Goal: Task Accomplishment & Management: Manage account settings

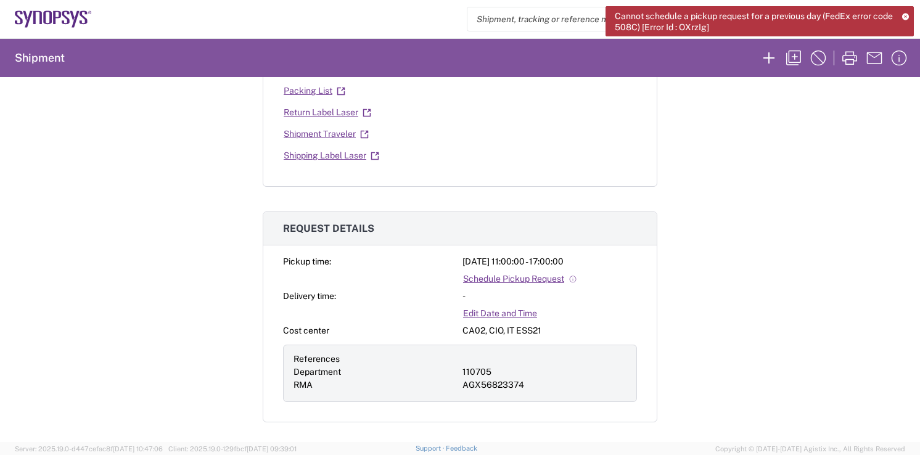
scroll to position [443, 0]
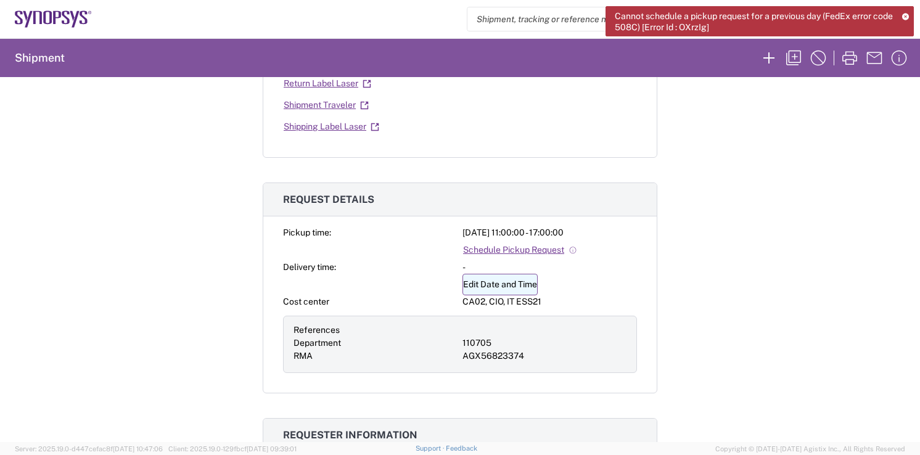
click at [494, 277] on link "Edit Date and Time" at bounding box center [499, 285] width 75 height 22
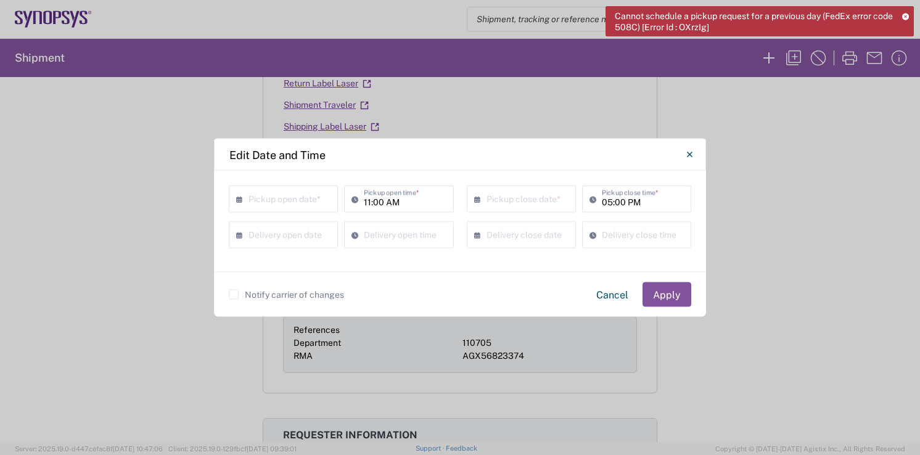
click at [279, 203] on input "text" at bounding box center [285, 198] width 75 height 22
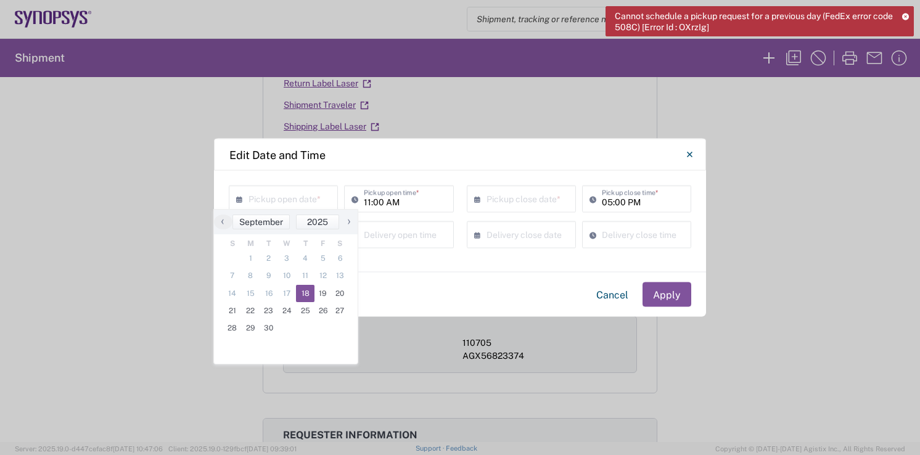
click at [310, 295] on span "18" at bounding box center [305, 293] width 18 height 17
type input "[DATE]"
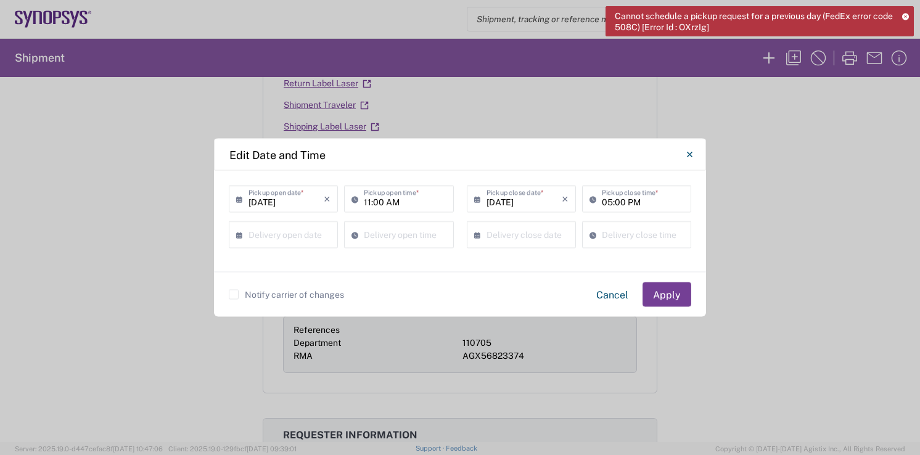
click at [667, 296] on button "Apply" at bounding box center [666, 294] width 49 height 25
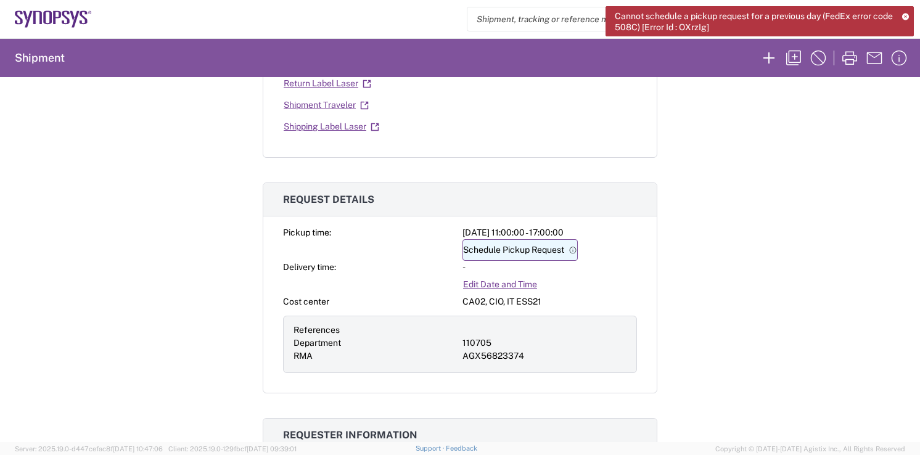
click at [536, 250] on link "Schedule Pickup Request" at bounding box center [519, 250] width 115 height 22
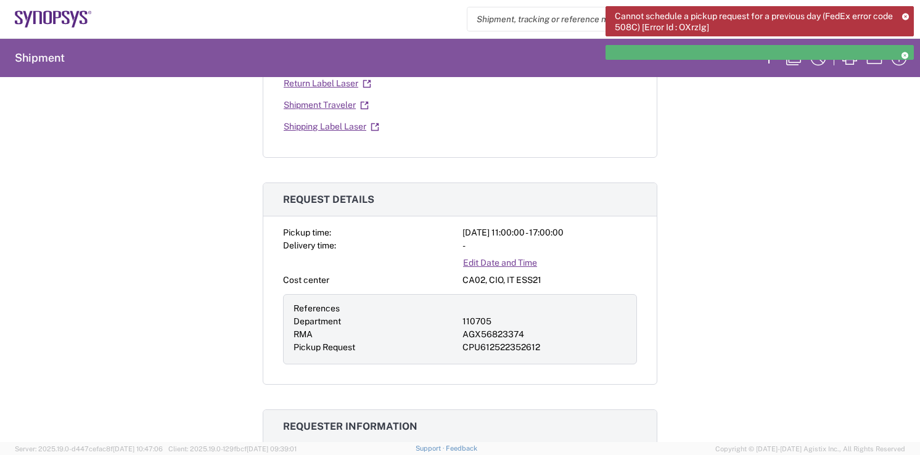
click at [906, 18] on icon at bounding box center [905, 16] width 7 height 7
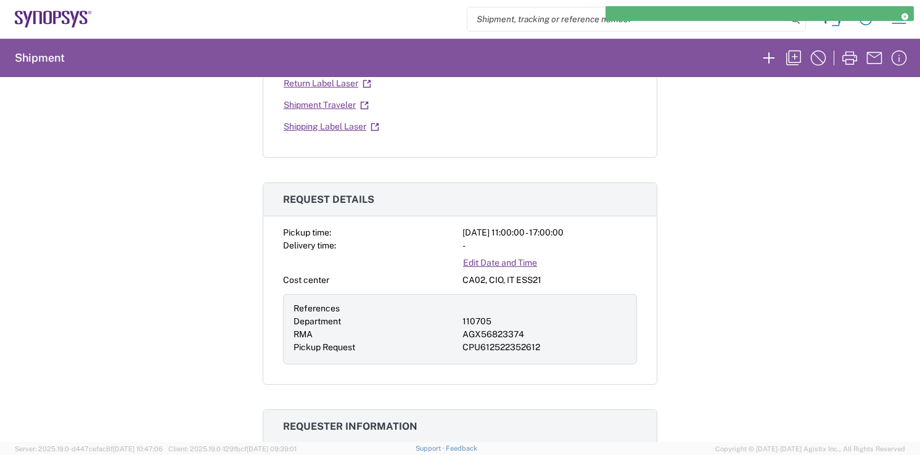
click at [901, 15] on icon at bounding box center [904, 16] width 9 height 7
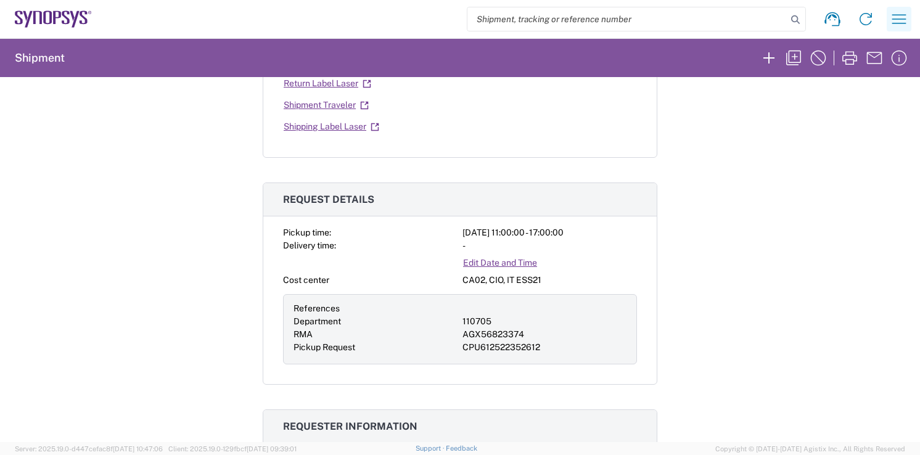
click at [895, 18] on icon "button" at bounding box center [899, 18] width 14 height 9
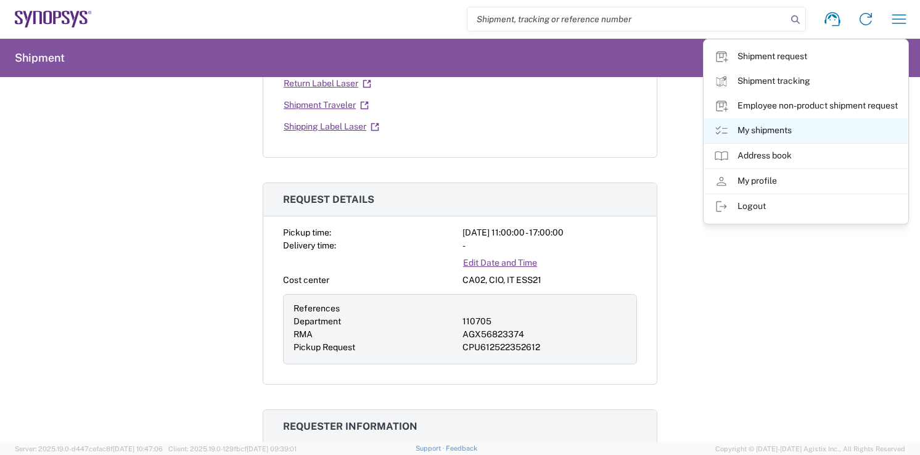
click at [737, 128] on link "My shipments" at bounding box center [805, 130] width 203 height 25
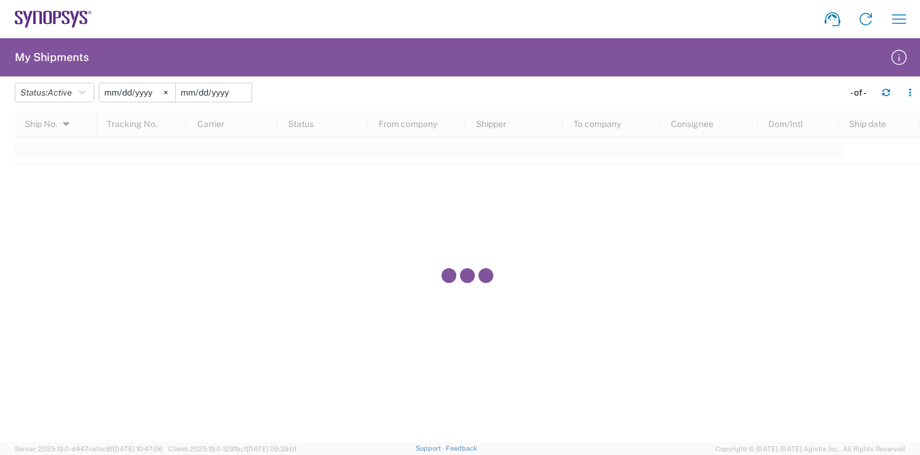
click at [187, 84] on input "date" at bounding box center [214, 92] width 76 height 18
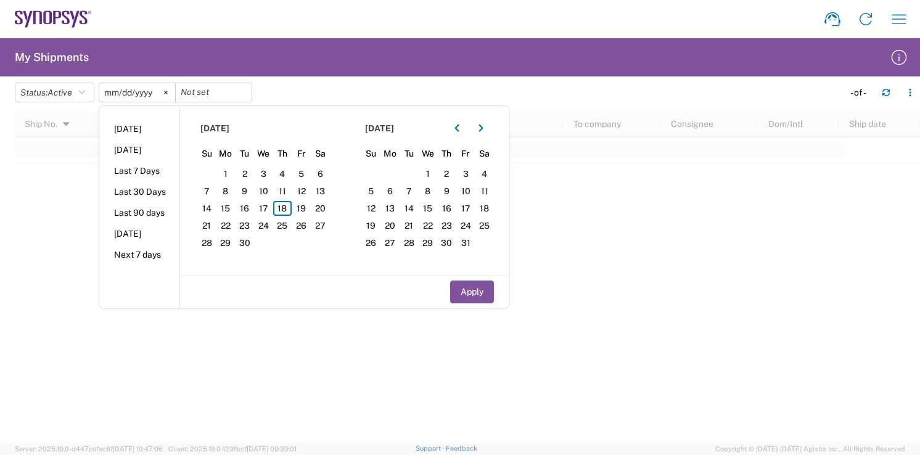
click at [149, 90] on input "2025-05-18" at bounding box center [137, 92] width 76 height 18
click at [161, 91] on input "2025-05-18" at bounding box center [137, 92] width 76 height 18
click at [168, 91] on svg-icon at bounding box center [166, 92] width 18 height 18
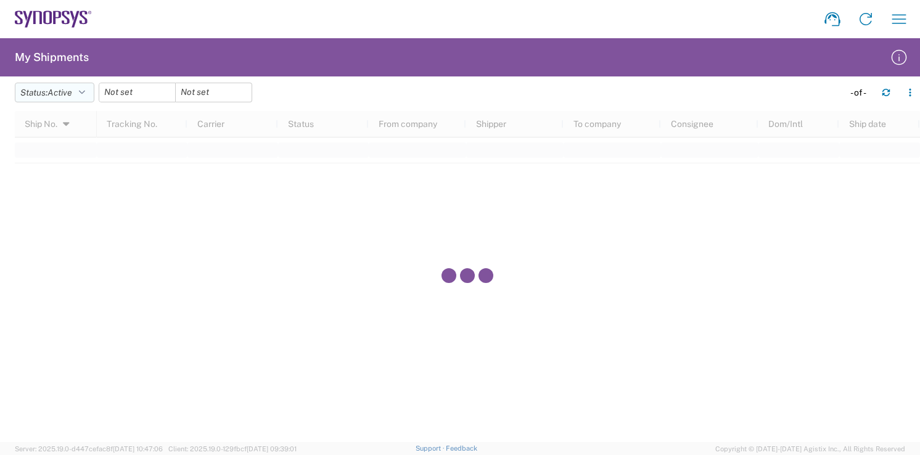
click at [70, 98] on button "Status: Active" at bounding box center [55, 93] width 80 height 20
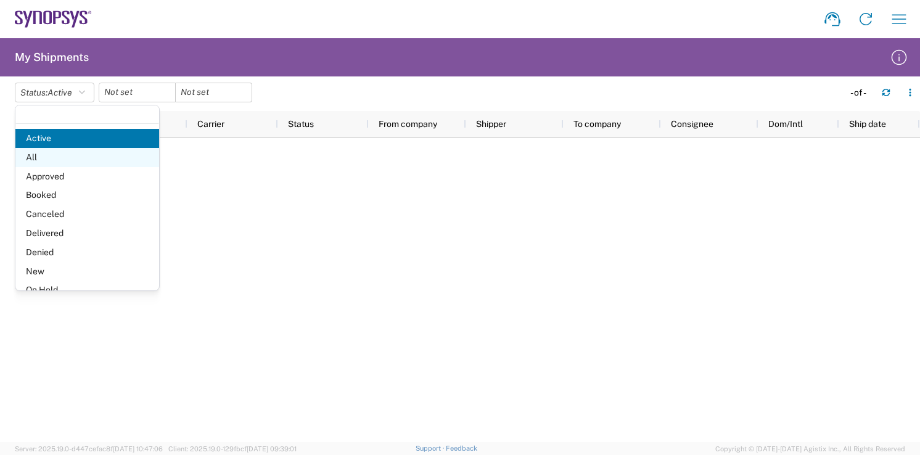
click at [85, 157] on span "All" at bounding box center [87, 157] width 144 height 19
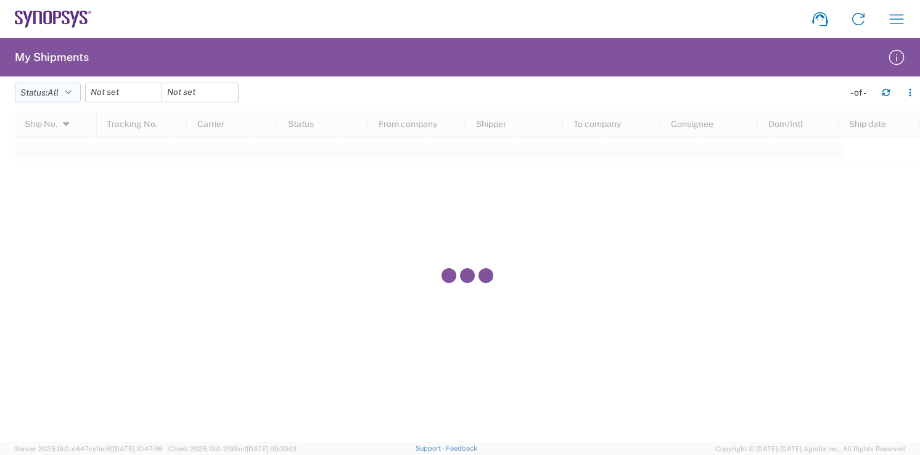
click at [59, 94] on span "All" at bounding box center [52, 93] width 11 height 10
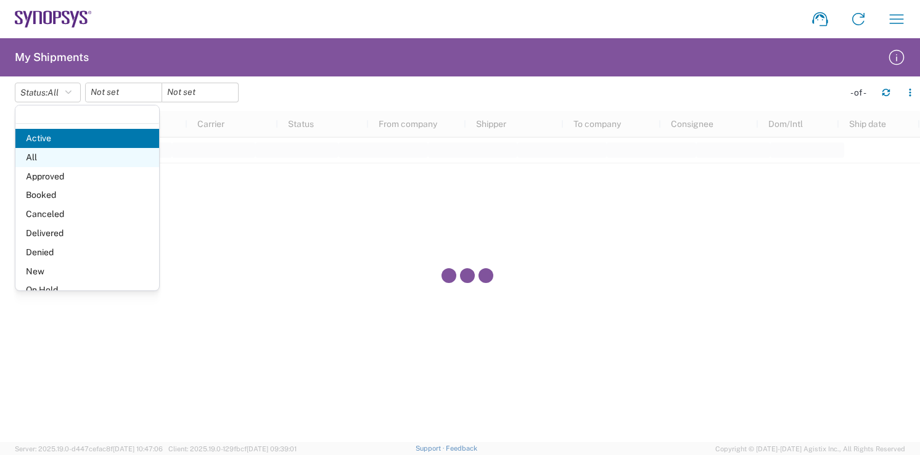
click at [66, 164] on span "All" at bounding box center [87, 157] width 144 height 19
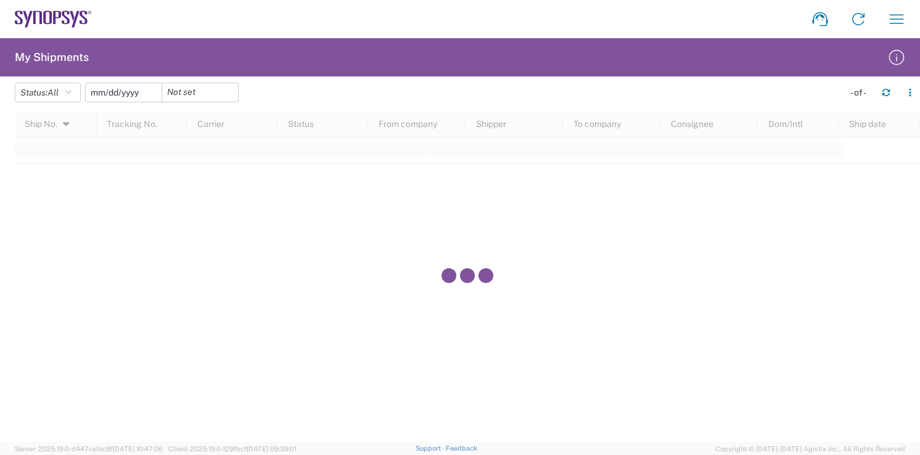
click at [121, 96] on input "date" at bounding box center [124, 92] width 76 height 18
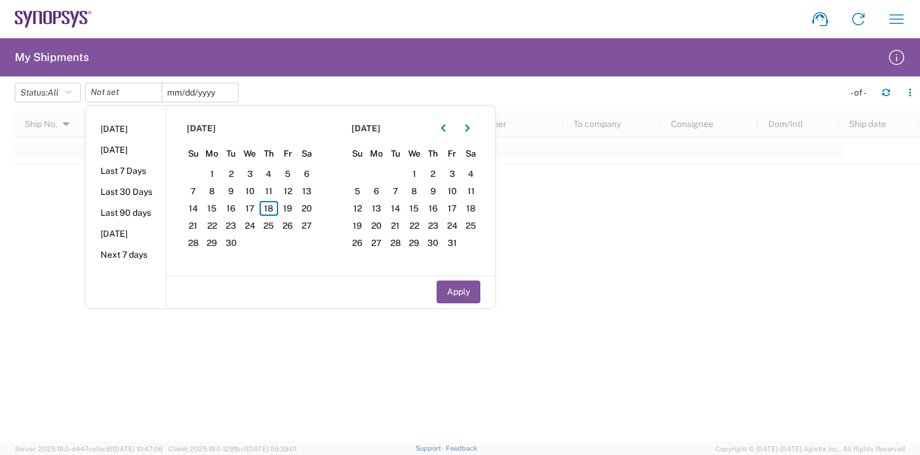
click at [187, 95] on input "date" at bounding box center [200, 92] width 76 height 18
click at [25, 175] on div at bounding box center [467, 276] width 905 height 331
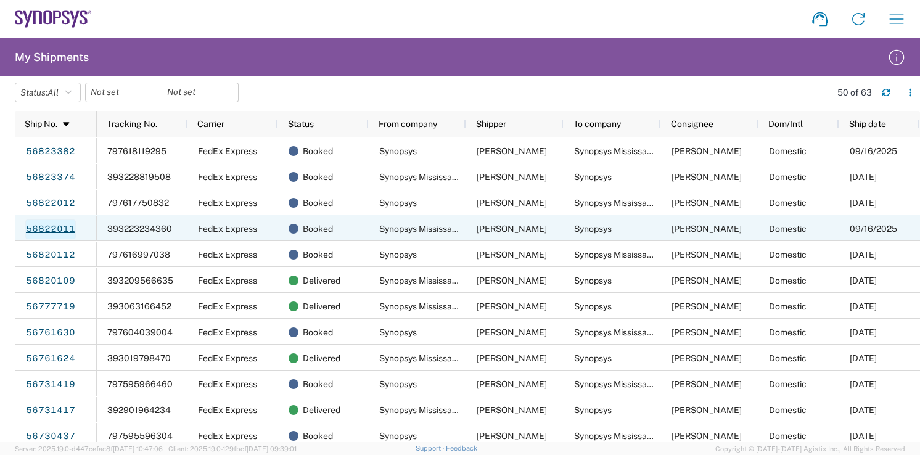
click at [45, 228] on link "56822011" at bounding box center [50, 229] width 51 height 20
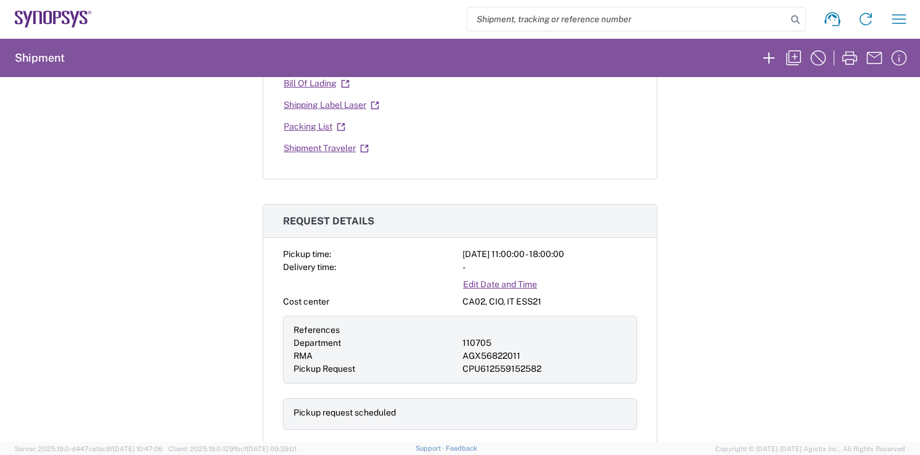
scroll to position [433, 0]
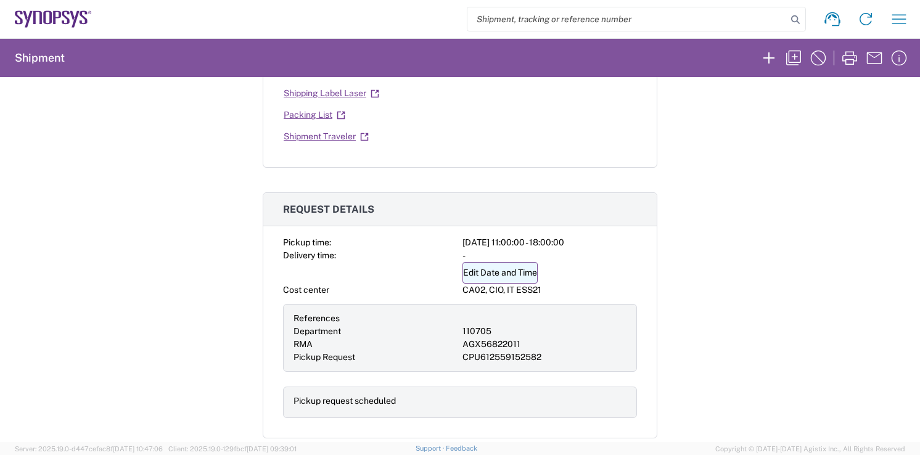
click at [483, 276] on link "Edit Date and Time" at bounding box center [499, 273] width 75 height 22
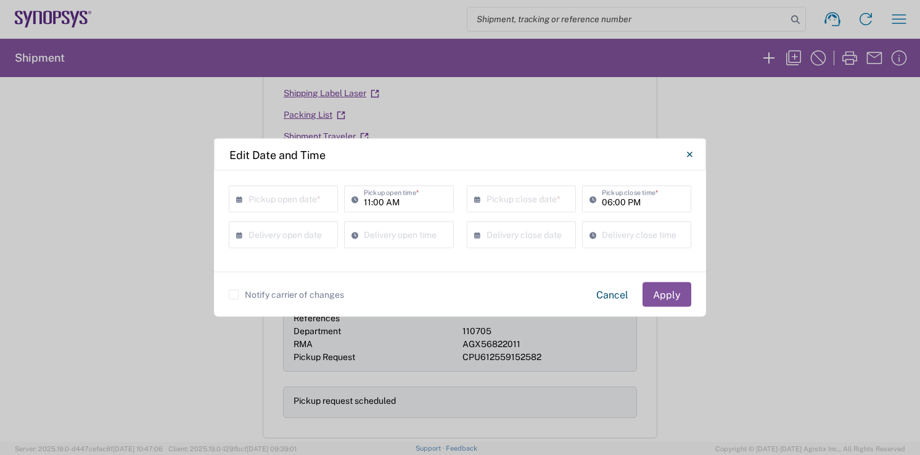
click at [309, 202] on input "text" at bounding box center [285, 198] width 75 height 22
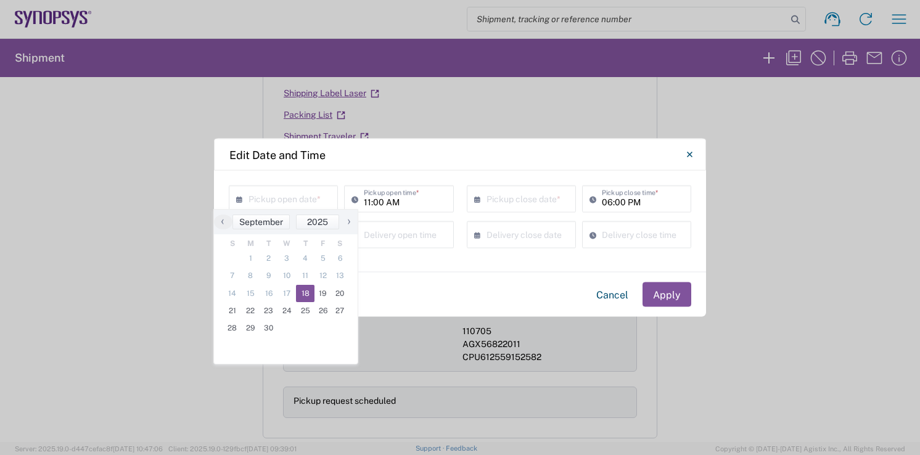
click at [303, 292] on span "18" at bounding box center [305, 293] width 18 height 17
type input "09/18/2025"
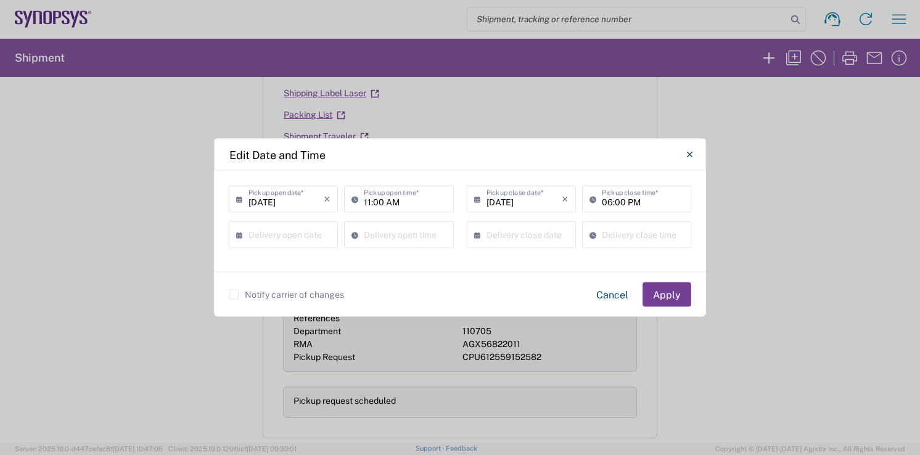
click at [669, 285] on button "Apply" at bounding box center [666, 294] width 49 height 25
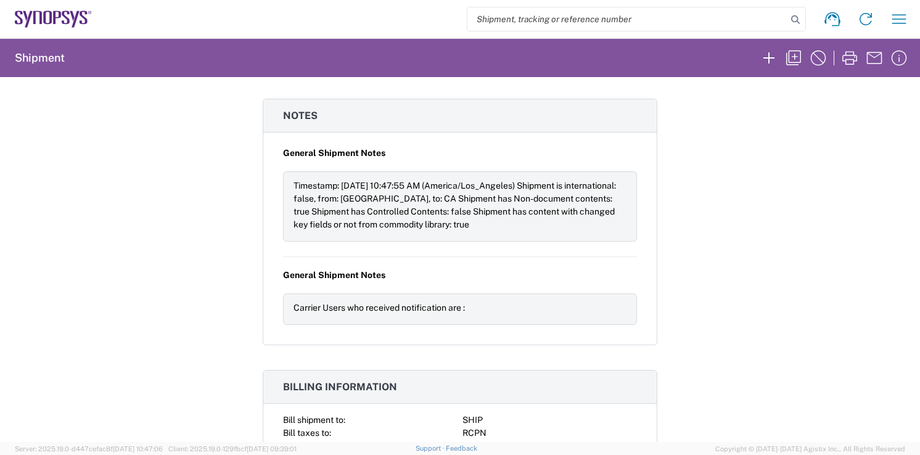
scroll to position [1431, 0]
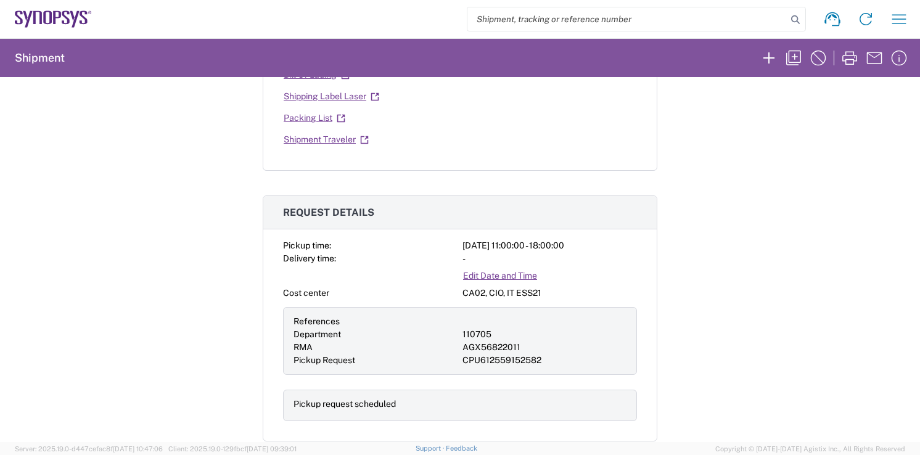
scroll to position [451, 0]
